Goal: Task Accomplishment & Management: Complete application form

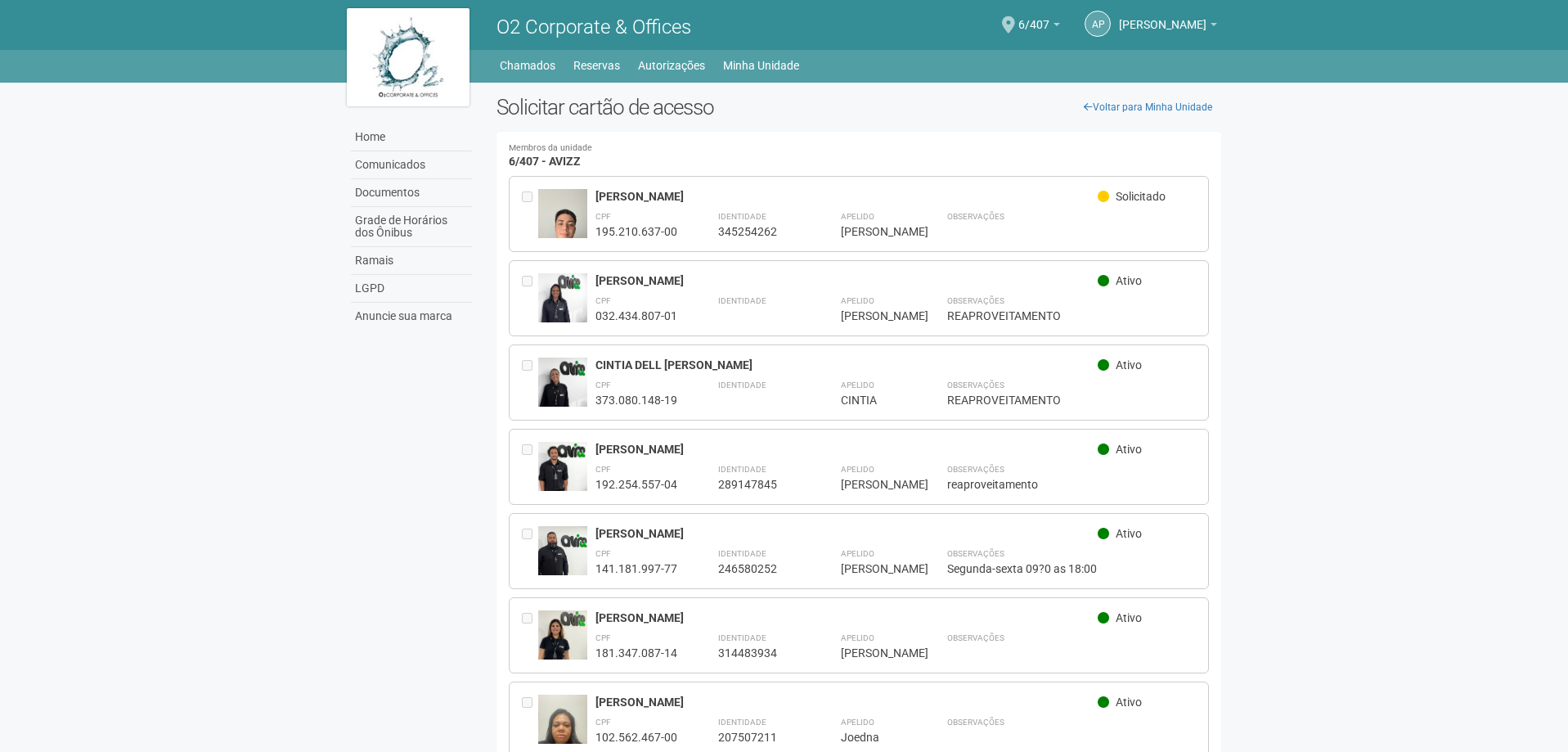
click at [1153, 191] on span "Solicitado" at bounding box center [1141, 196] width 50 height 13
click at [569, 230] on img at bounding box center [563, 222] width 49 height 67
click at [398, 67] on img at bounding box center [408, 57] width 123 height 99
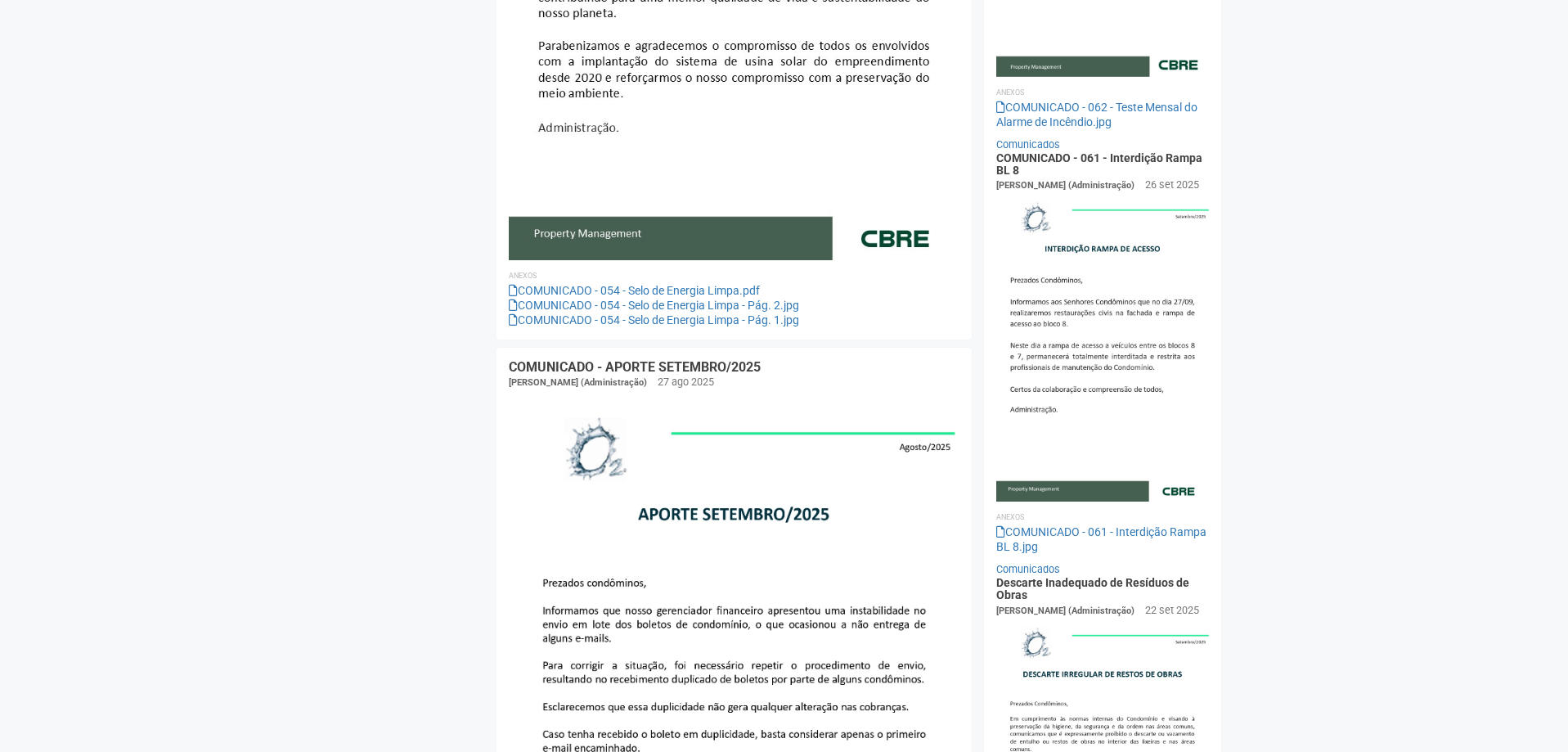
scroll to position [900, 0]
